Goal: Information Seeking & Learning: Learn about a topic

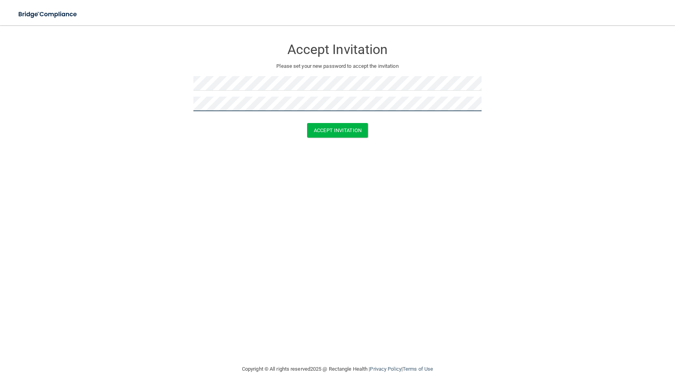
click at [338, 130] on button "Accept Invitation" at bounding box center [337, 130] width 61 height 15
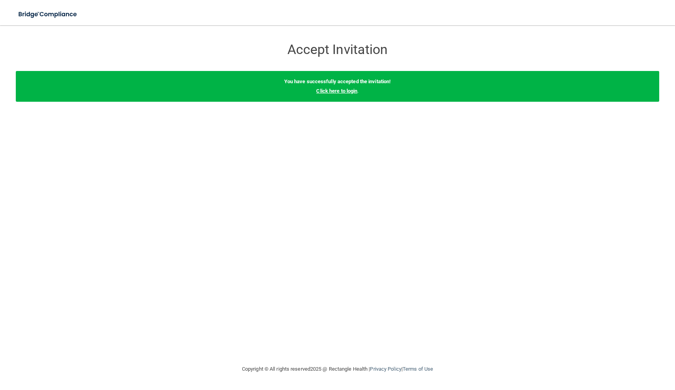
click at [344, 90] on link "Click here to login" at bounding box center [336, 91] width 41 height 6
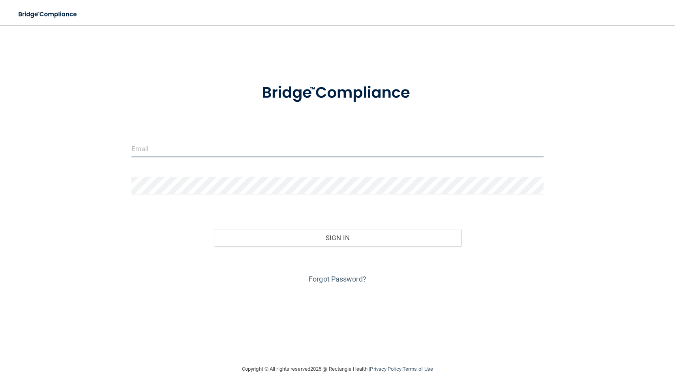
type input "[PERSON_NAME][EMAIL_ADDRESS][DOMAIN_NAME]"
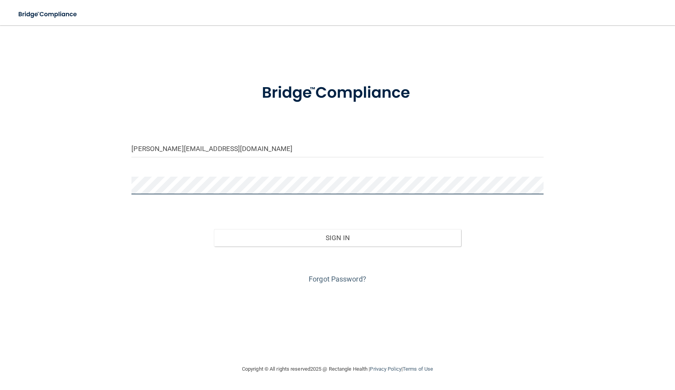
click at [337, 237] on button "Sign In" at bounding box center [337, 237] width 247 height 17
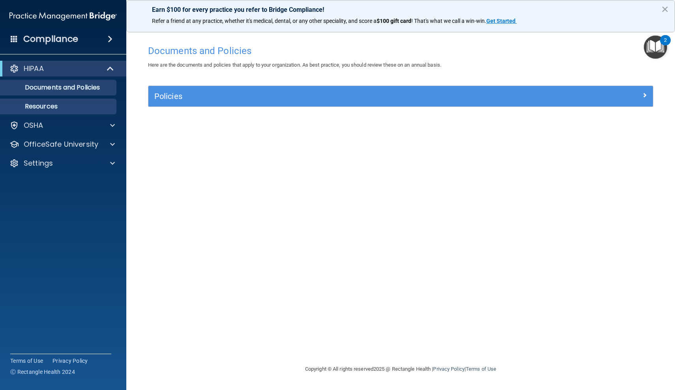
click at [39, 101] on link "Resources" at bounding box center [54, 107] width 124 height 16
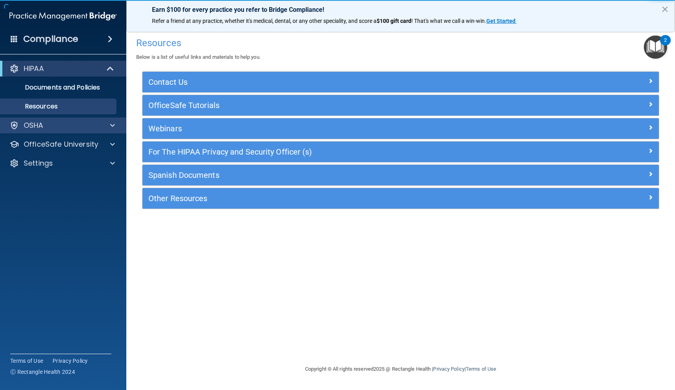
click at [56, 118] on div "OSHA" at bounding box center [63, 126] width 127 height 16
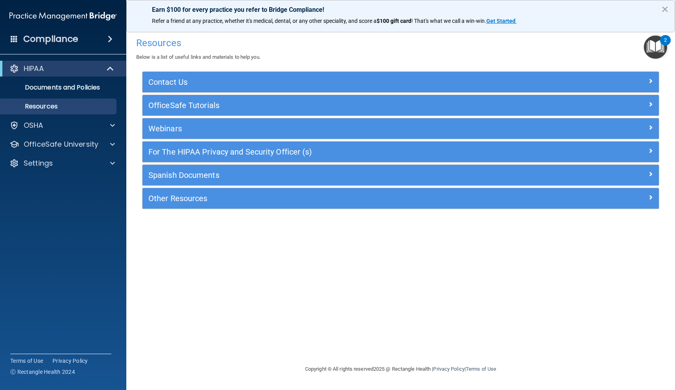
click at [129, 129] on main "Resources Below is a list of useful links and materials to help you. Contact Us…" at bounding box center [400, 207] width 549 height 365
click at [115, 129] on div at bounding box center [111, 125] width 20 height 9
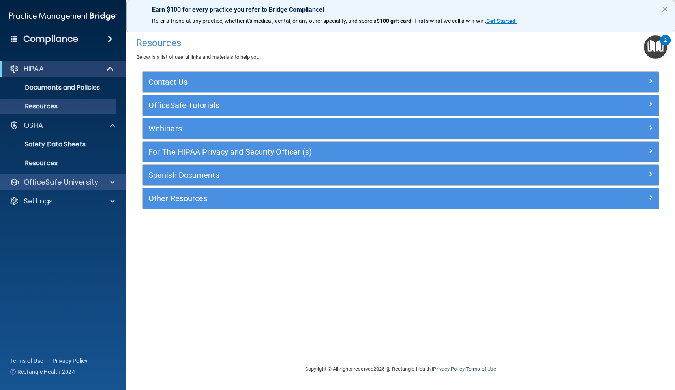
click at [110, 180] on span at bounding box center [112, 182] width 5 height 9
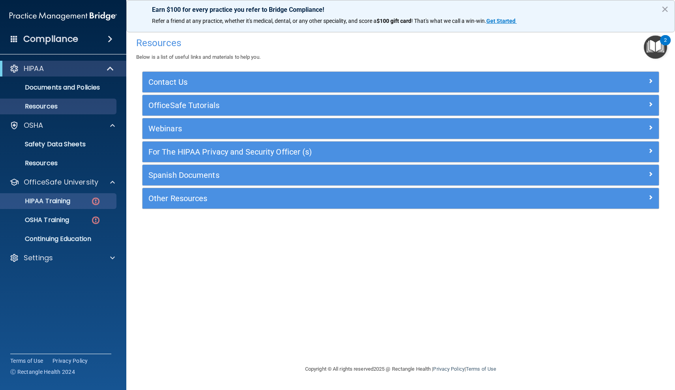
click at [85, 205] on link "HIPAA Training" at bounding box center [54, 201] width 124 height 16
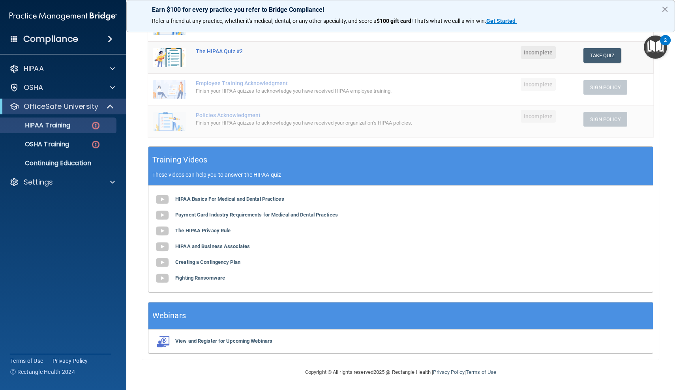
scroll to position [161, 0]
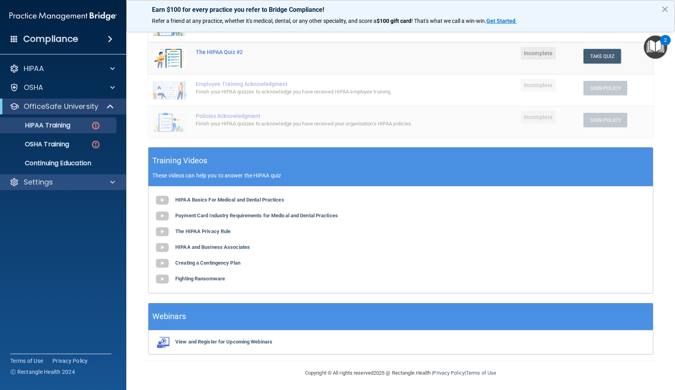
click at [53, 175] on div "Settings" at bounding box center [63, 183] width 127 height 16
click at [54, 180] on div "Settings" at bounding box center [53, 182] width 98 height 9
click at [49, 201] on p "My Account" at bounding box center [59, 201] width 108 height 8
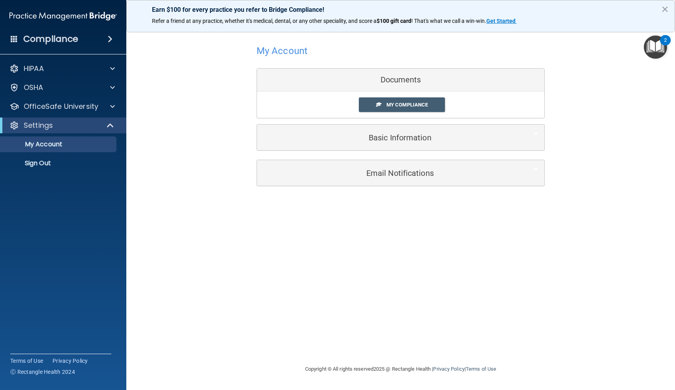
click at [395, 137] on h5 "Basic Information" at bounding box center [389, 137] width 252 height 9
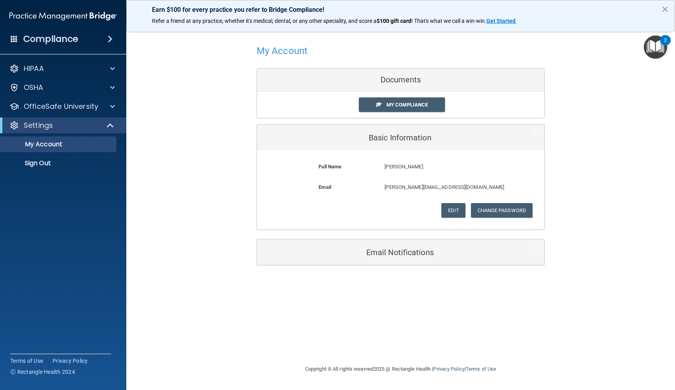
click at [382, 248] on h5 "Email Notifications" at bounding box center [389, 252] width 252 height 9
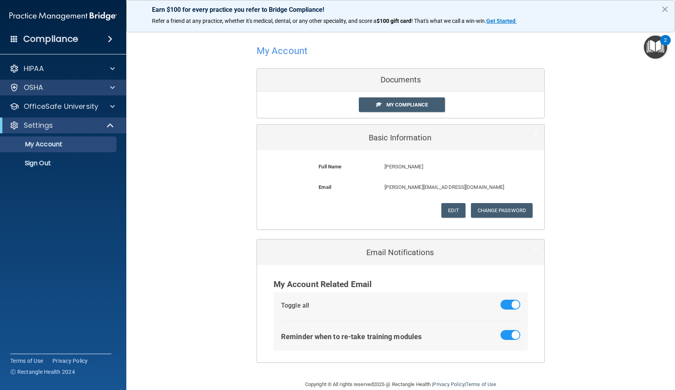
click at [56, 89] on div "OSHA" at bounding box center [53, 87] width 98 height 9
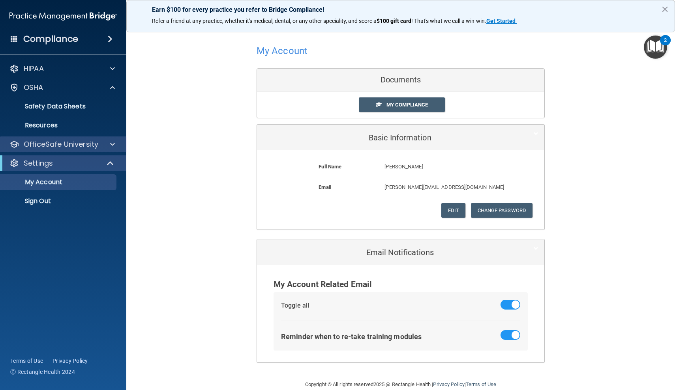
click at [72, 151] on div "OfficeSafe University" at bounding box center [63, 145] width 127 height 16
click at [114, 143] on span at bounding box center [112, 144] width 5 height 9
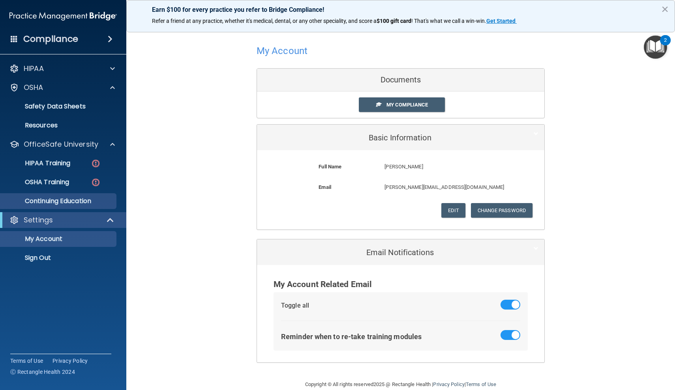
click at [76, 197] on p "Continuing Education" at bounding box center [59, 201] width 108 height 8
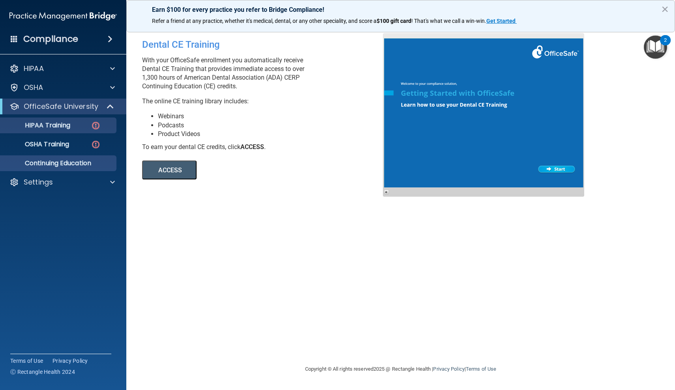
click at [70, 124] on p "HIPAA Training" at bounding box center [37, 126] width 65 height 8
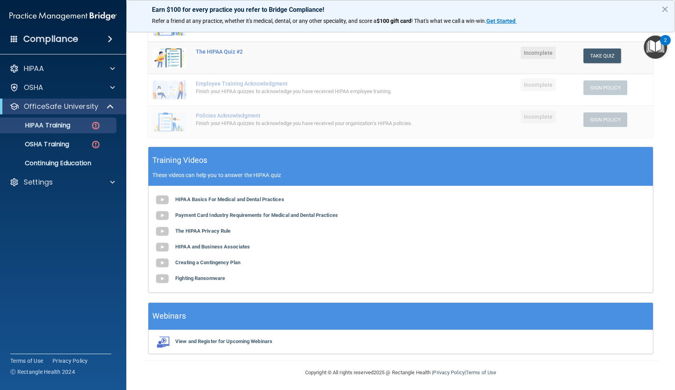
scroll to position [161, 0]
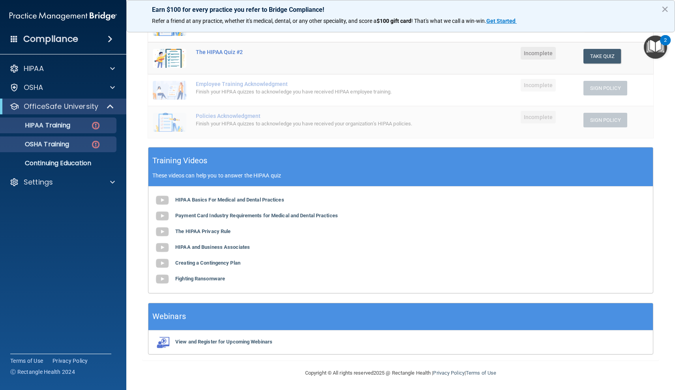
click at [74, 148] on link "OSHA Training" at bounding box center [54, 145] width 124 height 16
